Goal: Transaction & Acquisition: Book appointment/travel/reservation

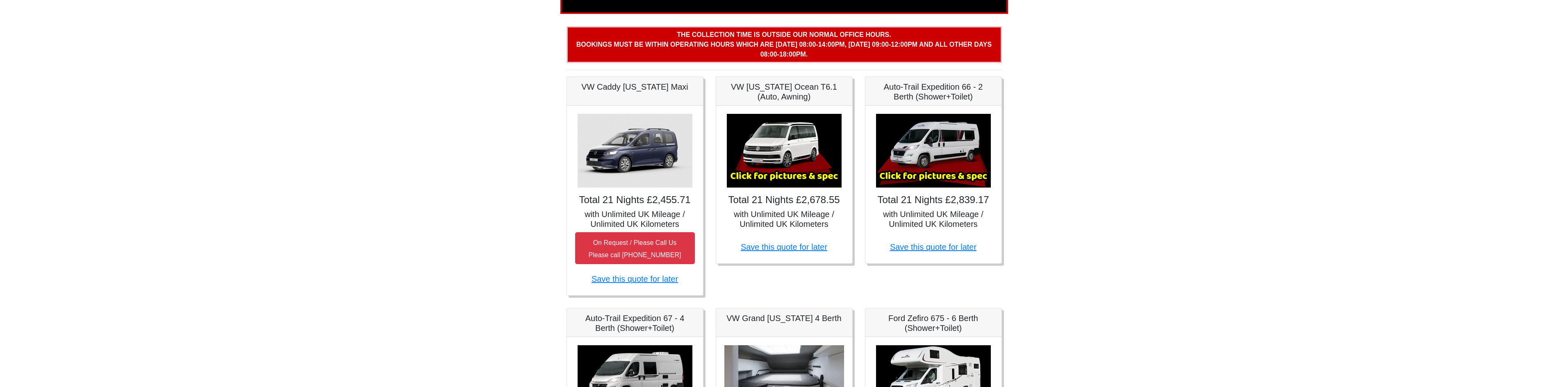
scroll to position [123, 0]
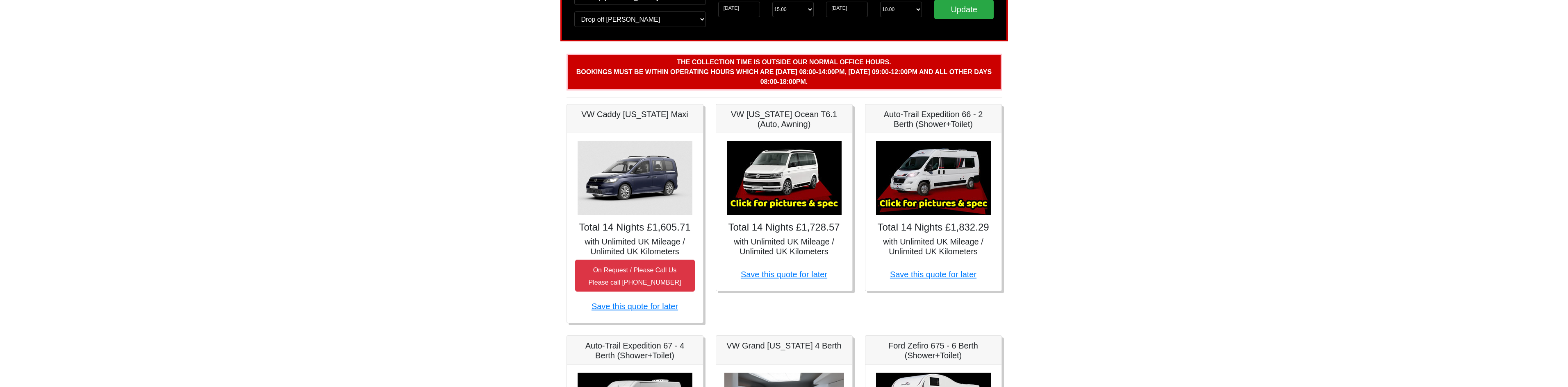
scroll to position [82, 0]
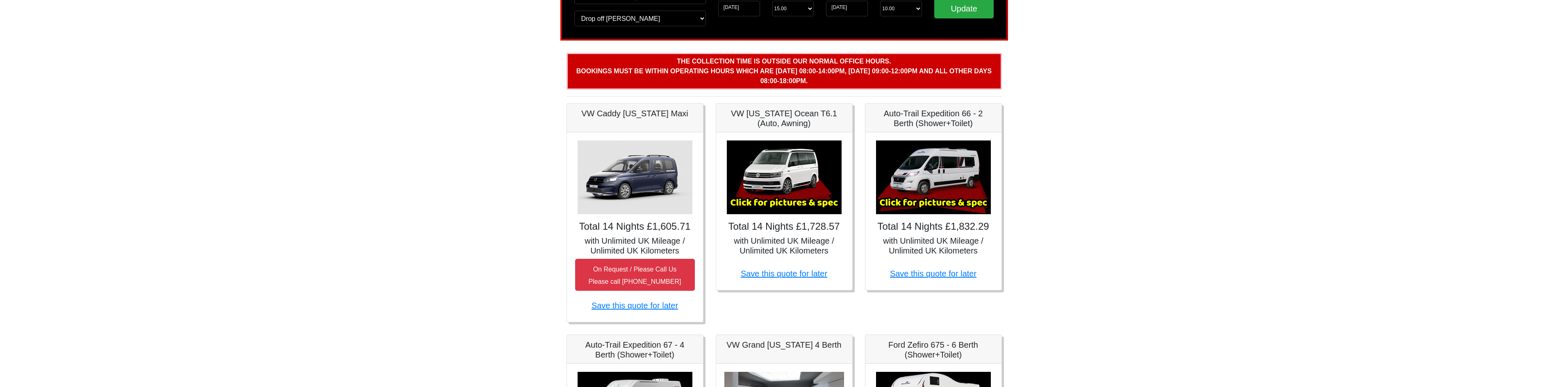
click at [927, 203] on img at bounding box center [934, 177] width 115 height 74
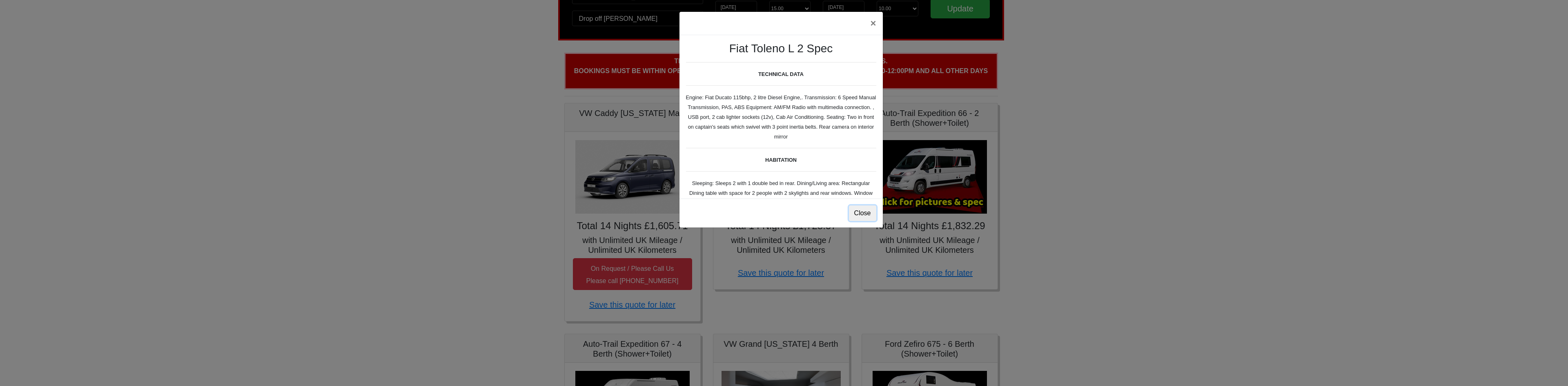
click at [863, 212] on button "Close" at bounding box center [863, 212] width 27 height 15
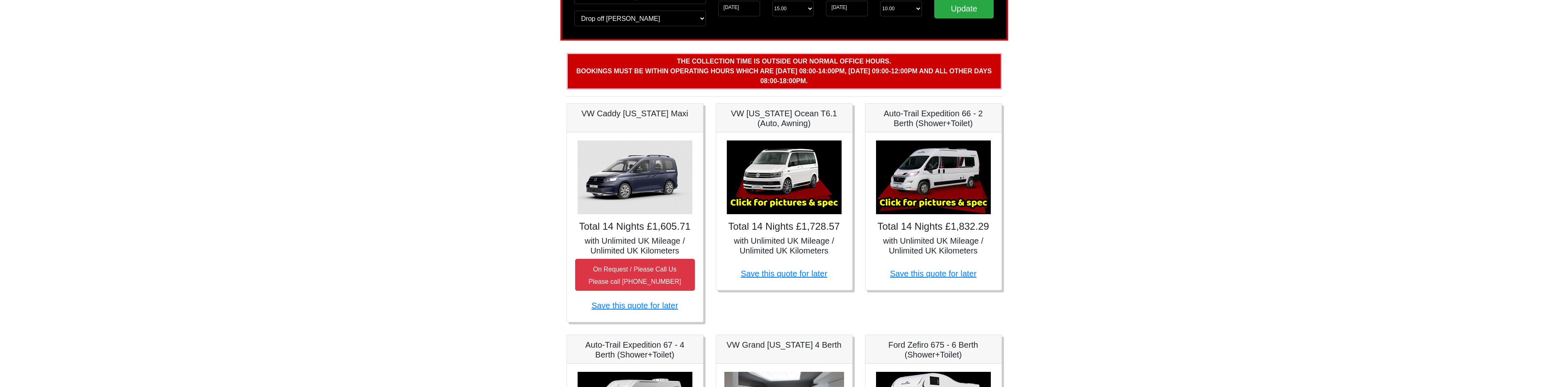
click at [936, 180] on img at bounding box center [934, 177] width 115 height 74
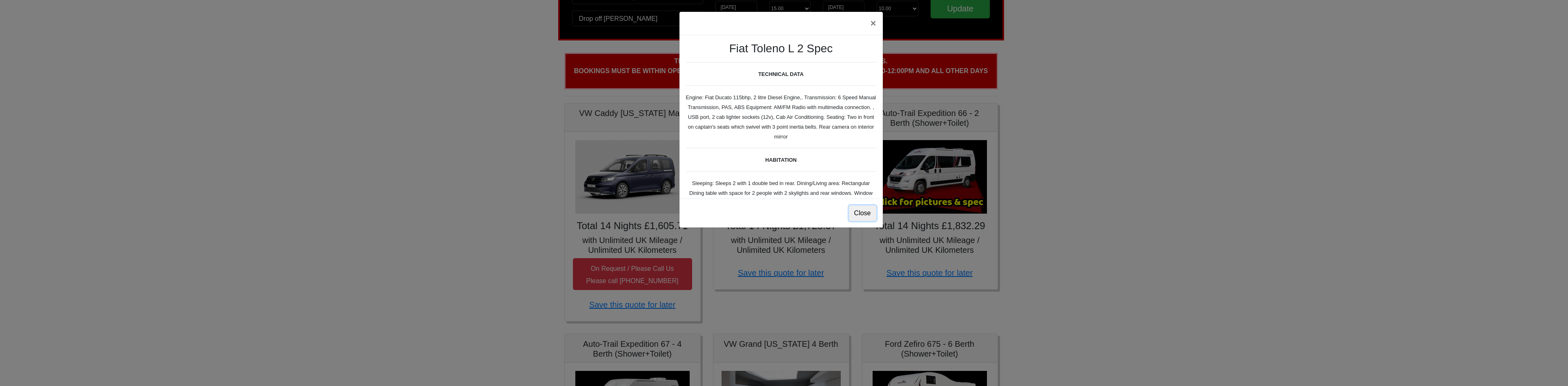
click at [857, 214] on button "Close" at bounding box center [863, 212] width 27 height 15
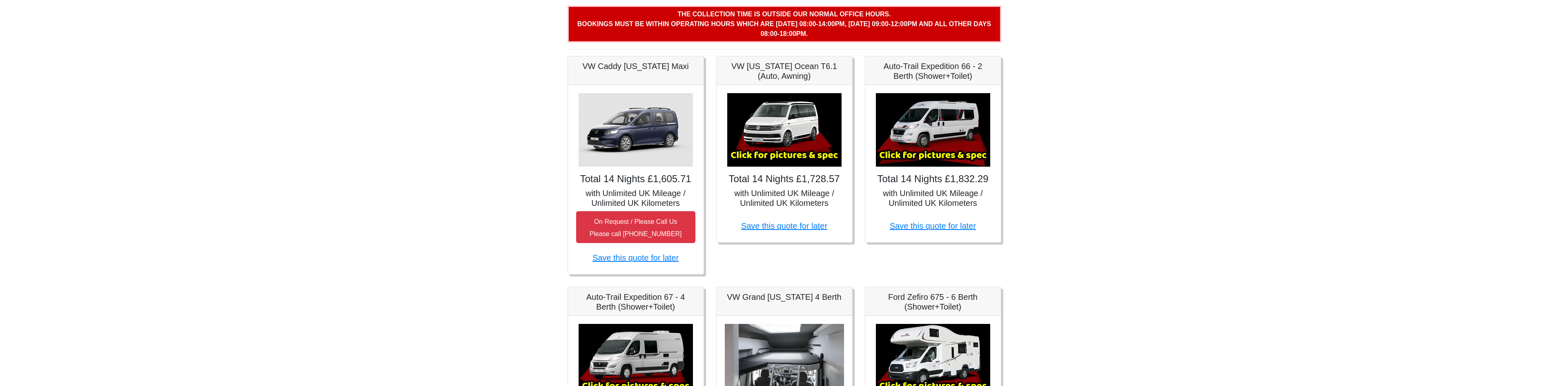
scroll to position [122, 0]
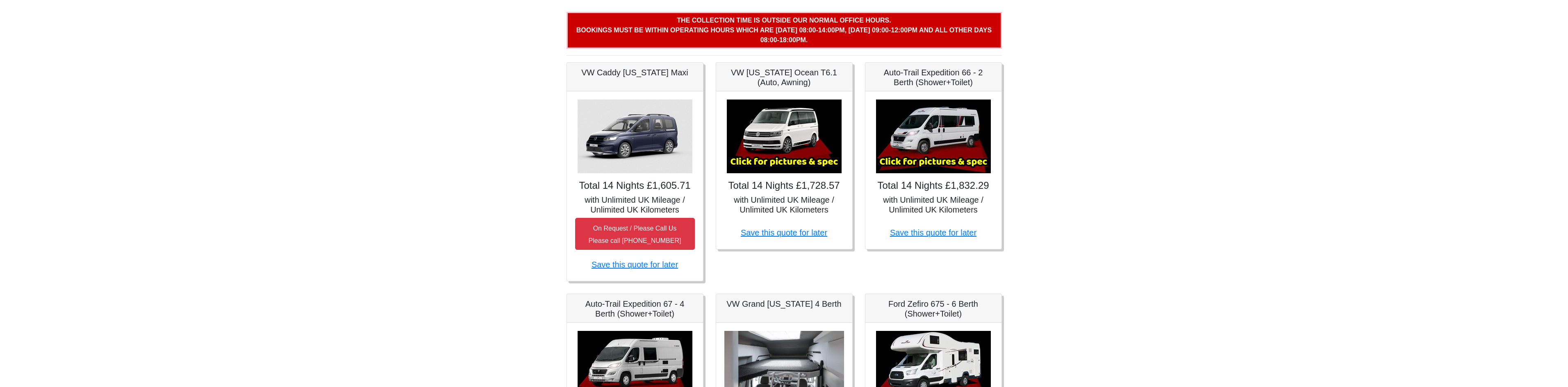
click at [929, 137] on img at bounding box center [934, 136] width 115 height 74
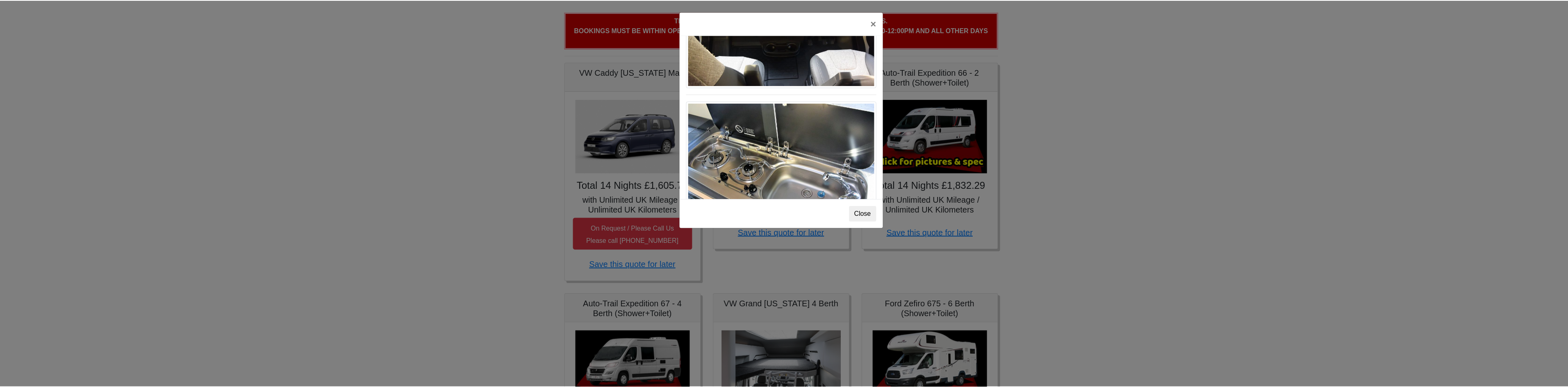
scroll to position [852, 0]
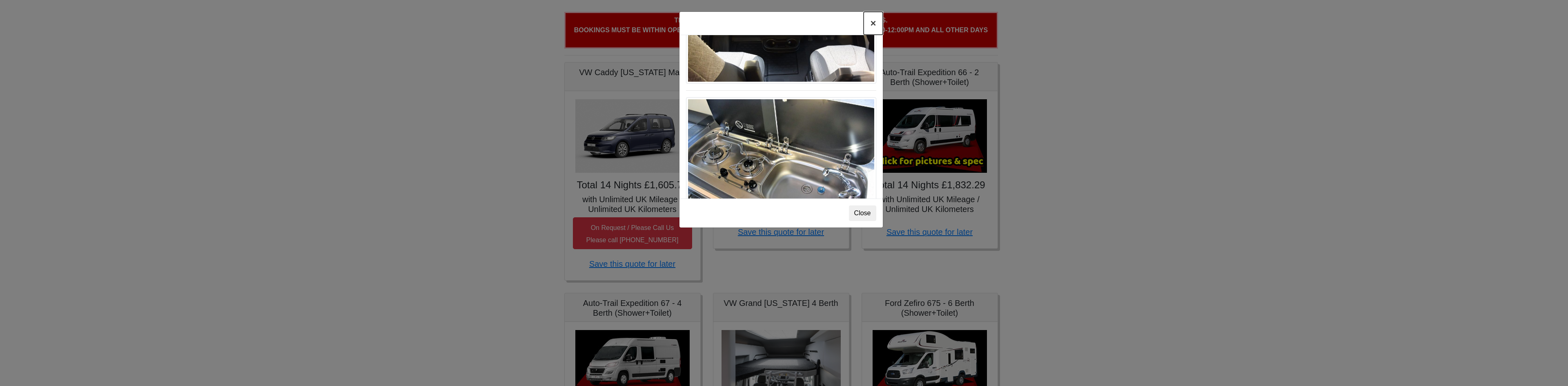
click at [873, 25] on button "×" at bounding box center [873, 23] width 19 height 23
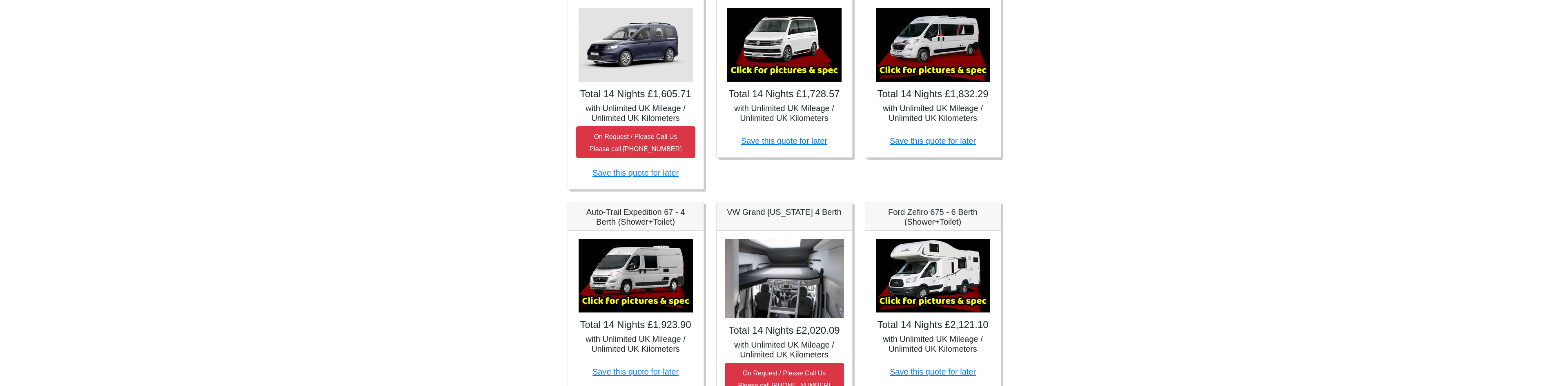
scroll to position [245, 0]
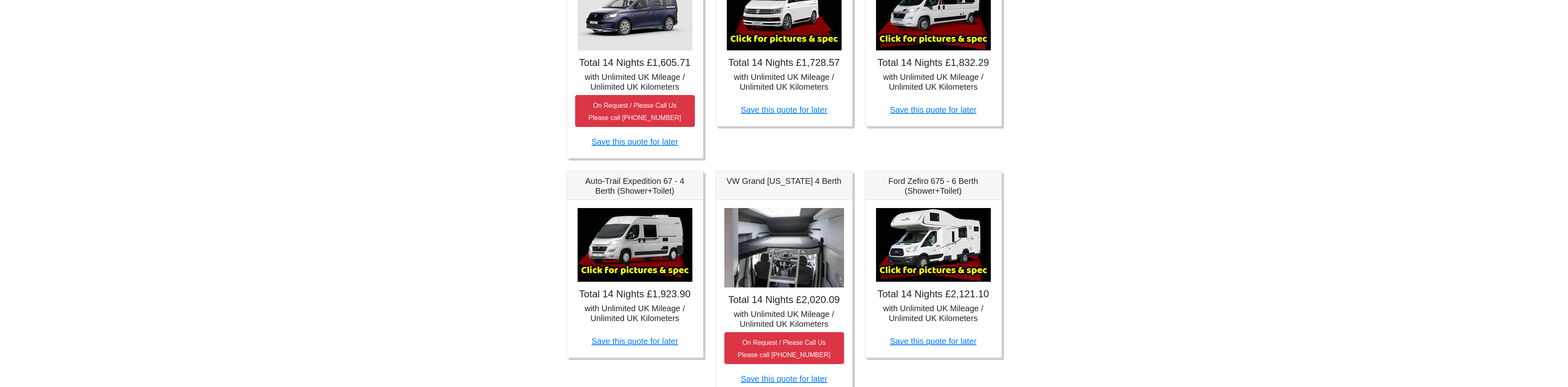
click at [643, 239] on img at bounding box center [635, 245] width 115 height 74
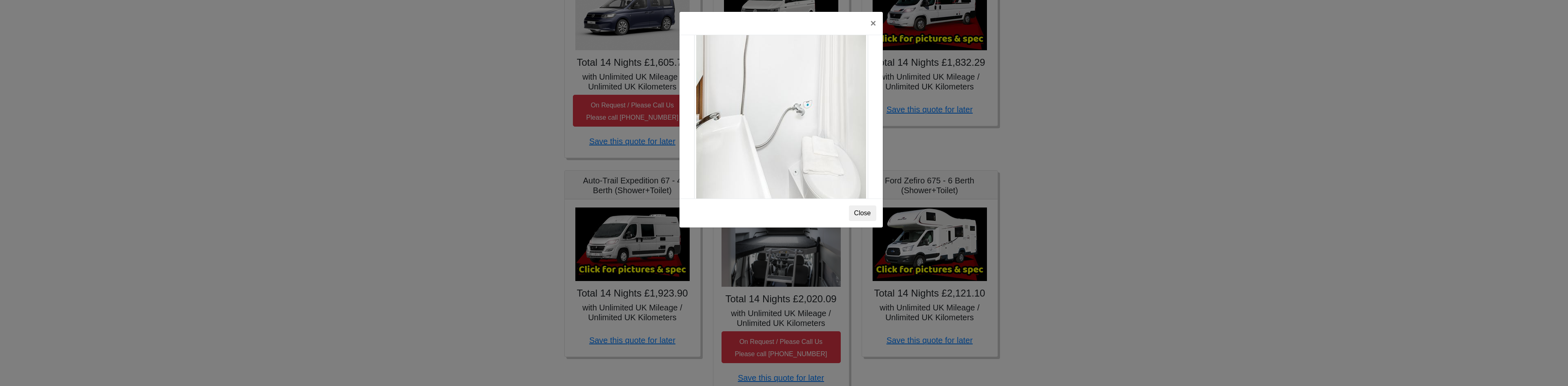
scroll to position [1106, 0]
click at [876, 23] on button "×" at bounding box center [873, 23] width 19 height 23
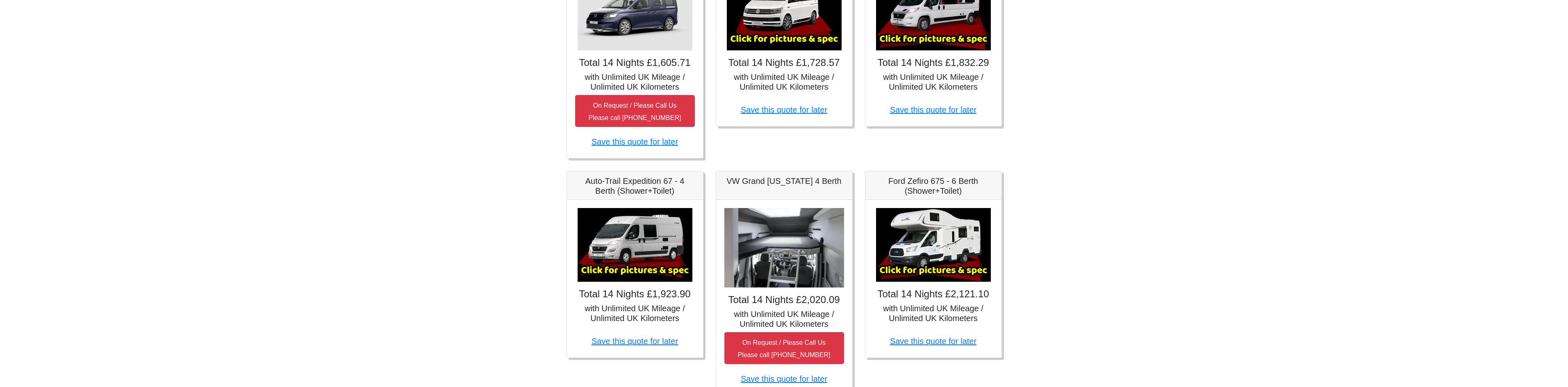
click at [948, 234] on img at bounding box center [934, 245] width 115 height 74
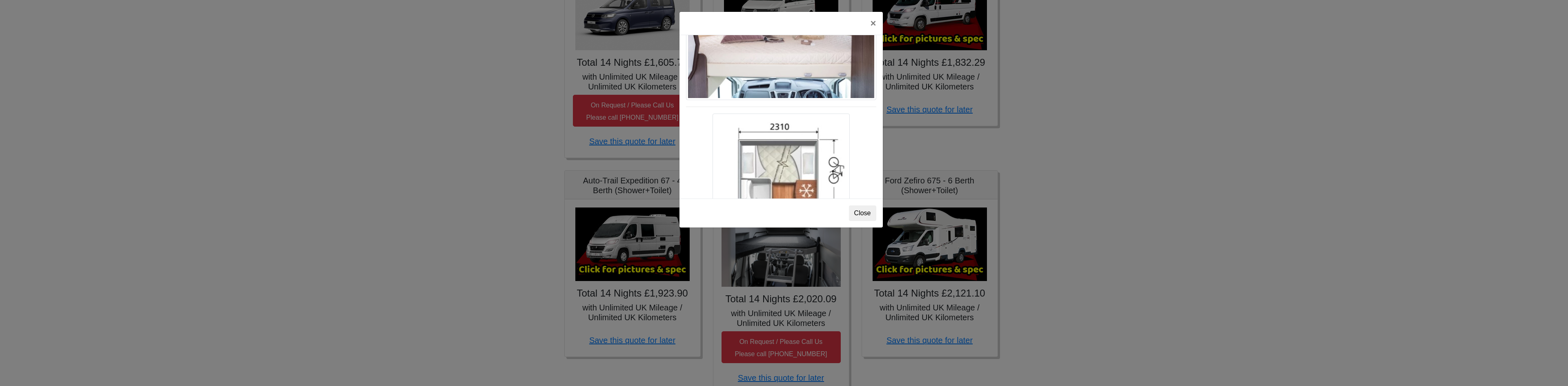
scroll to position [1277, 0]
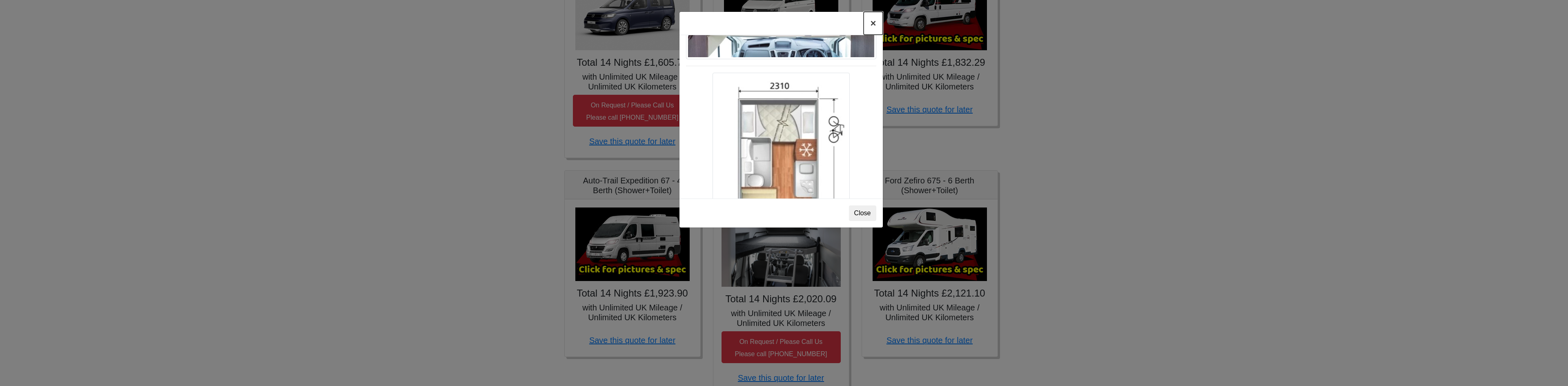
click at [872, 21] on button "×" at bounding box center [873, 23] width 19 height 23
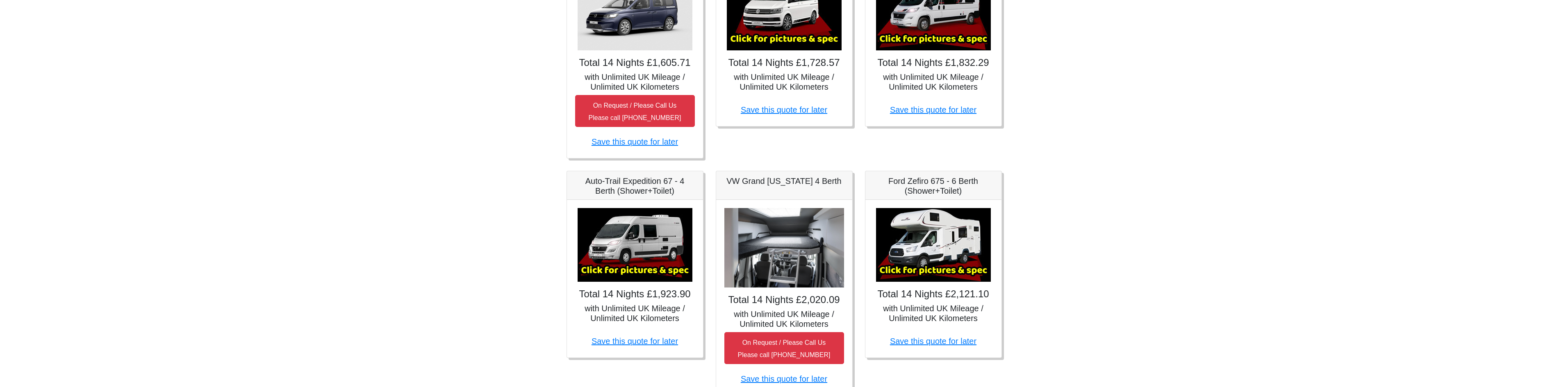
click at [654, 245] on img at bounding box center [635, 245] width 115 height 74
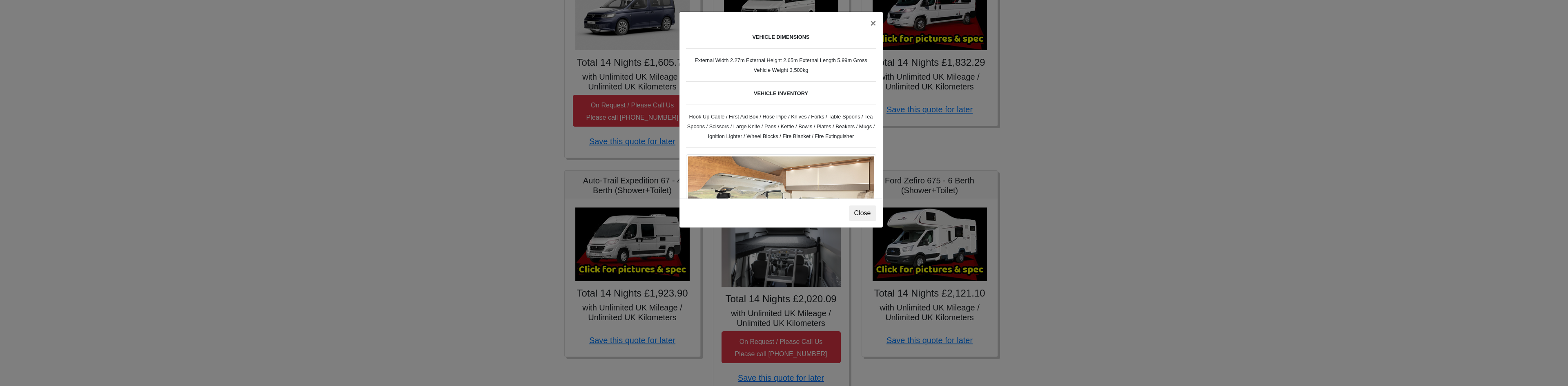
scroll to position [207, 0]
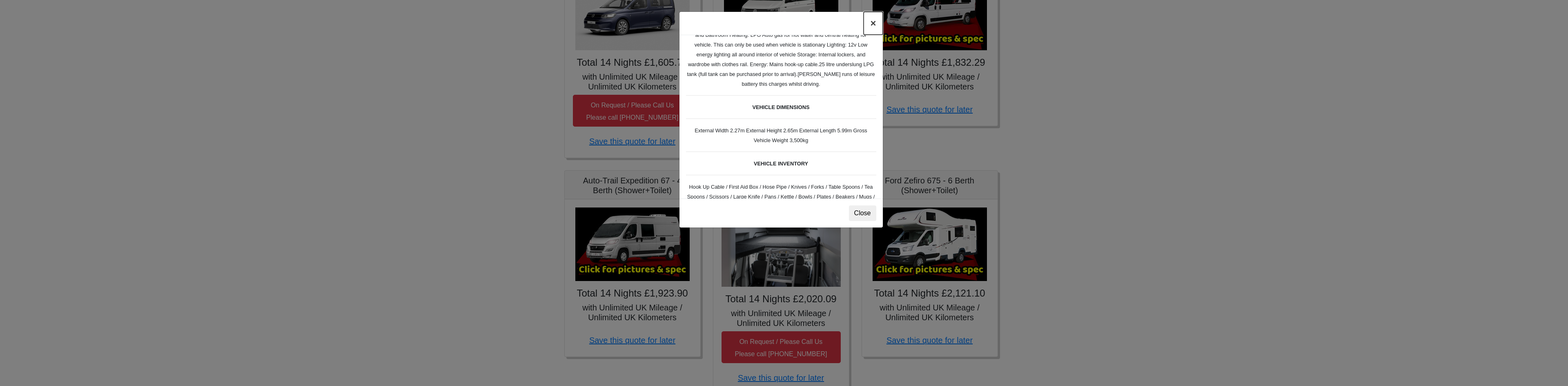
click at [873, 25] on button "×" at bounding box center [873, 23] width 19 height 23
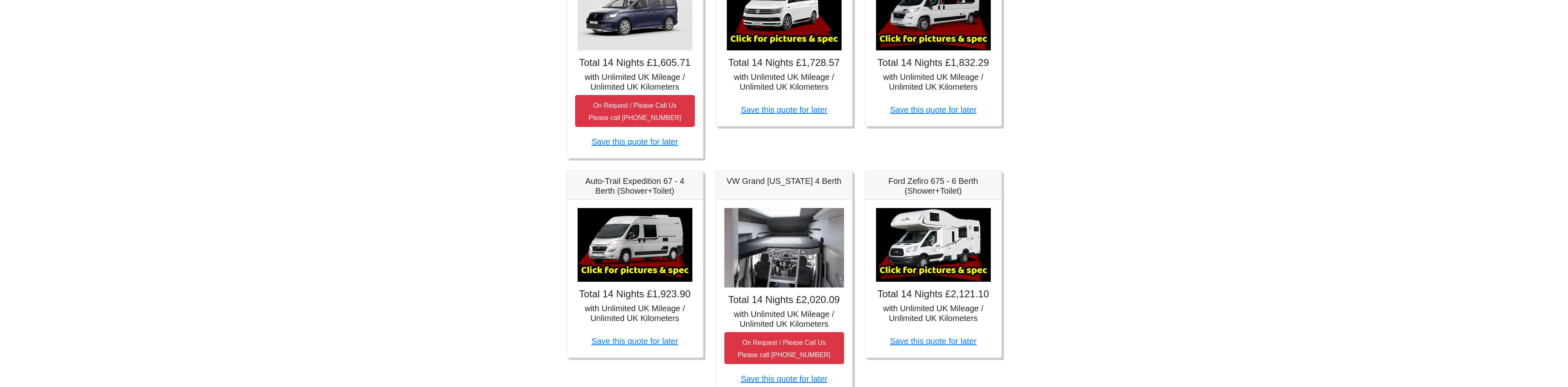
click at [931, 32] on img at bounding box center [934, 13] width 115 height 74
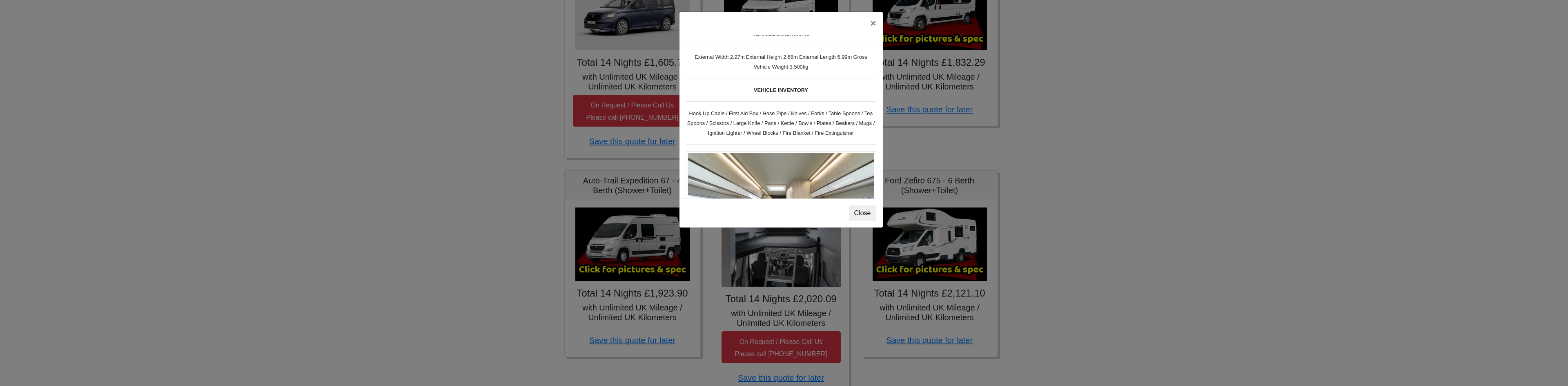
scroll to position [278, 0]
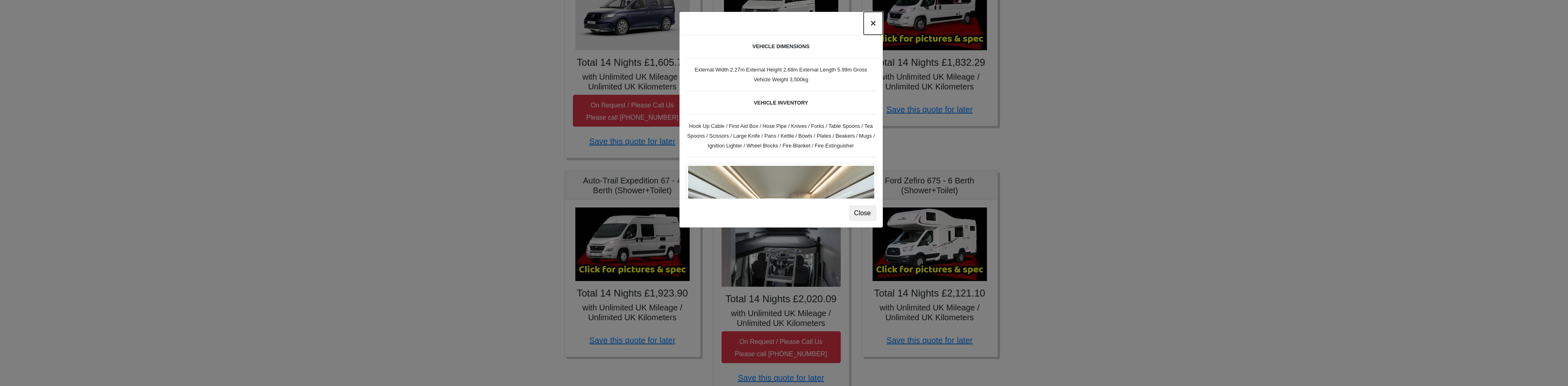
click at [875, 24] on button "×" at bounding box center [873, 23] width 19 height 23
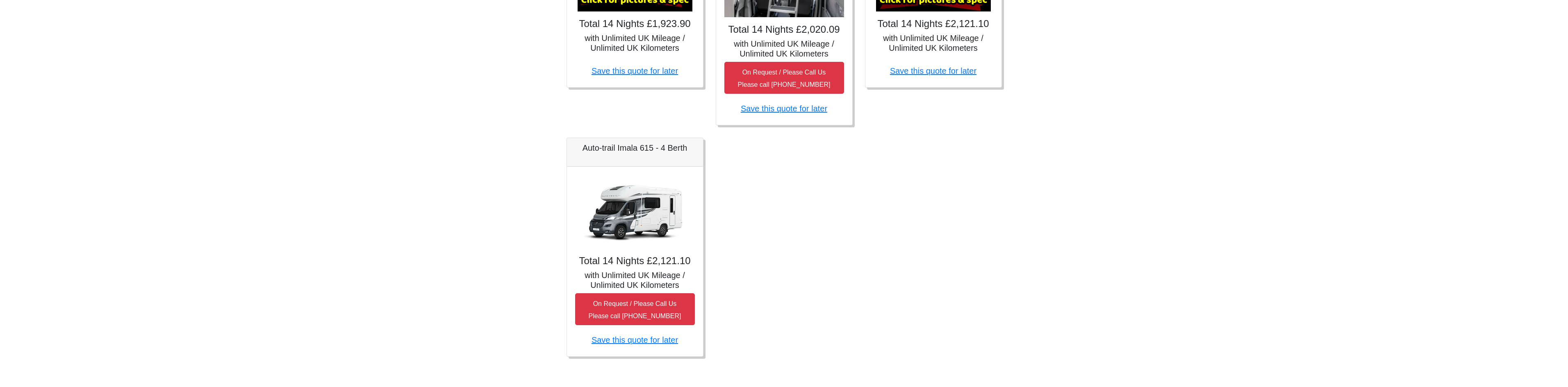
scroll to position [518, 0]
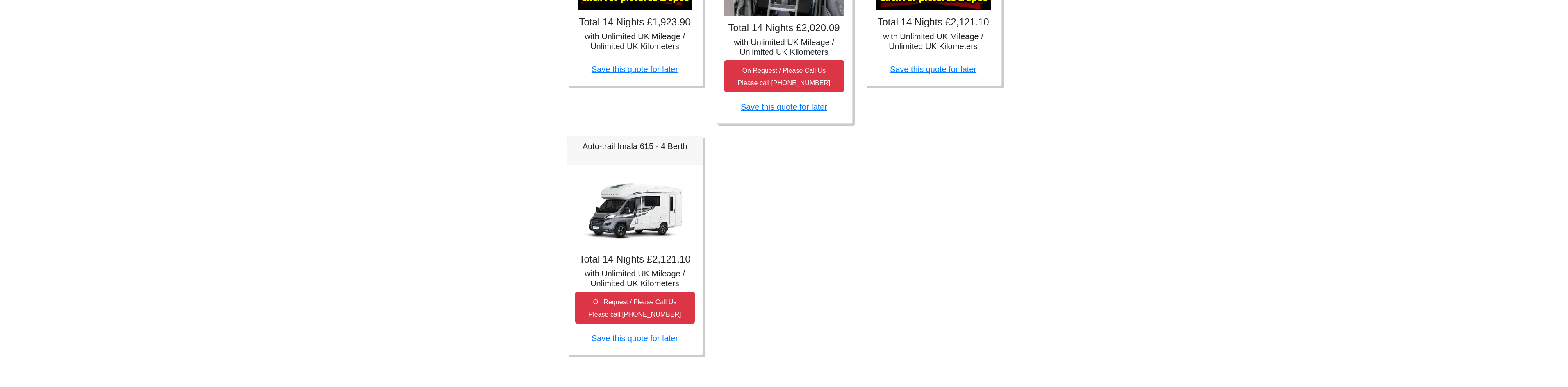
click at [645, 211] on img at bounding box center [635, 210] width 115 height 74
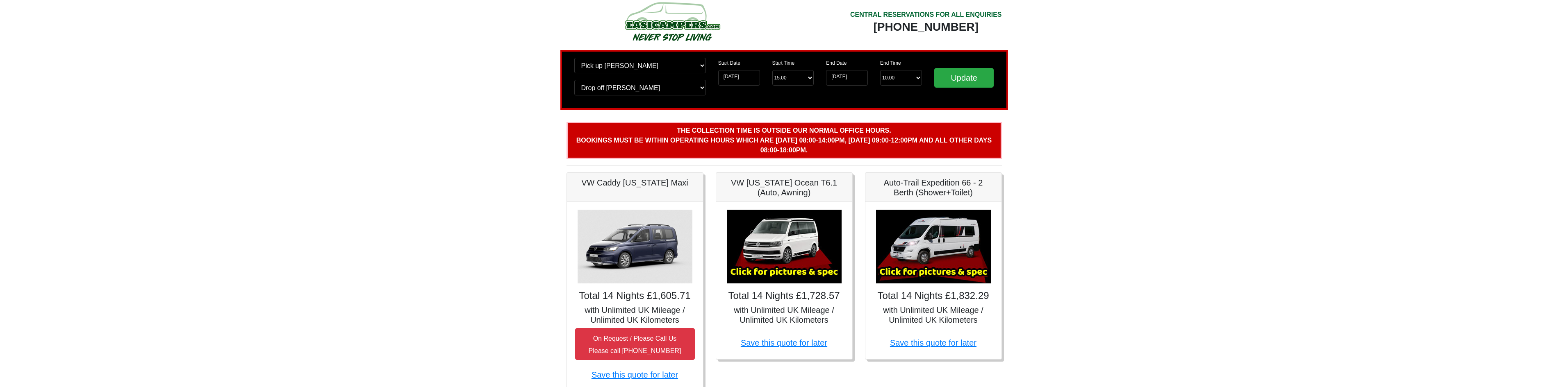
scroll to position [0, 0]
